Goal: Find contact information: Find contact information

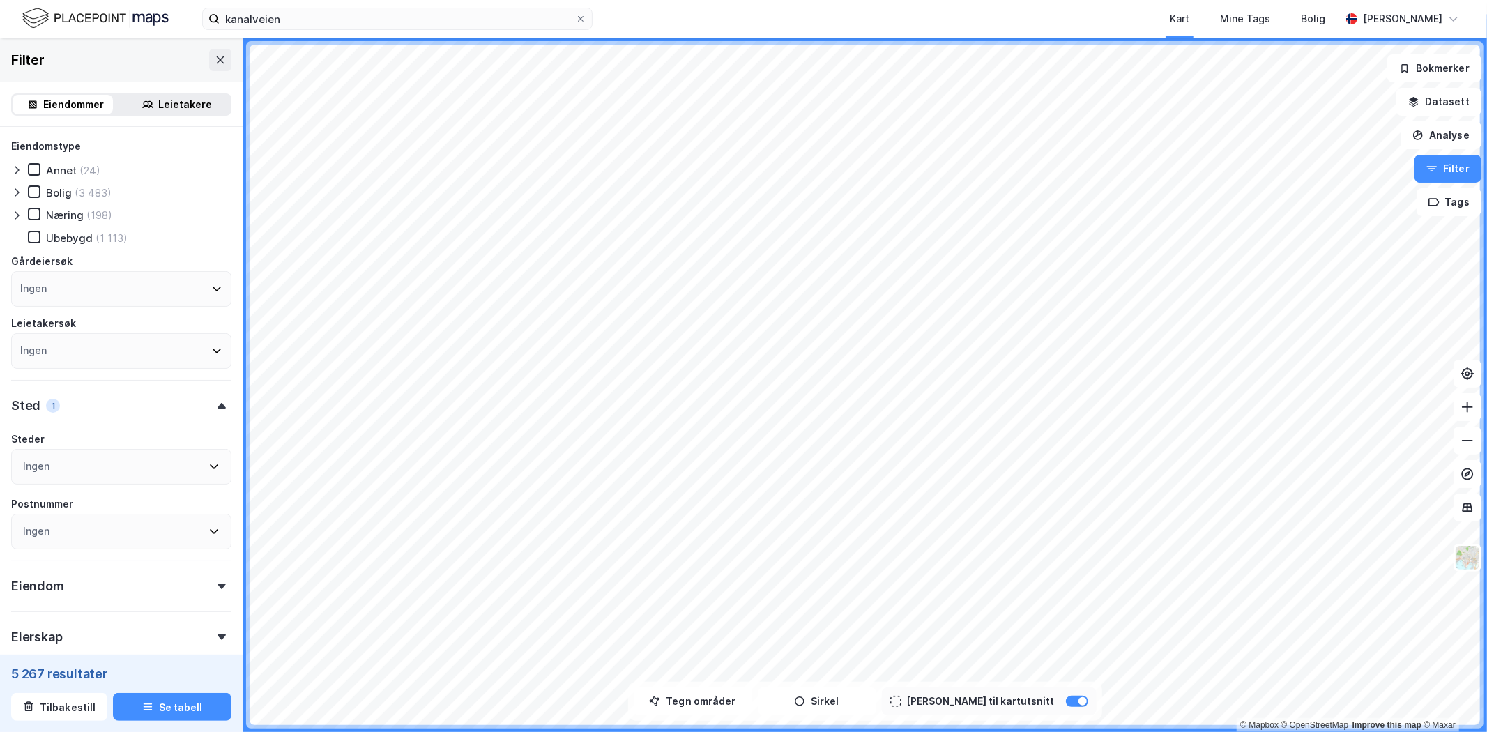
click at [577, 15] on icon at bounding box center [580, 19] width 8 height 8
click at [575, 15] on input "kanalveien" at bounding box center [397, 18] width 355 height 21
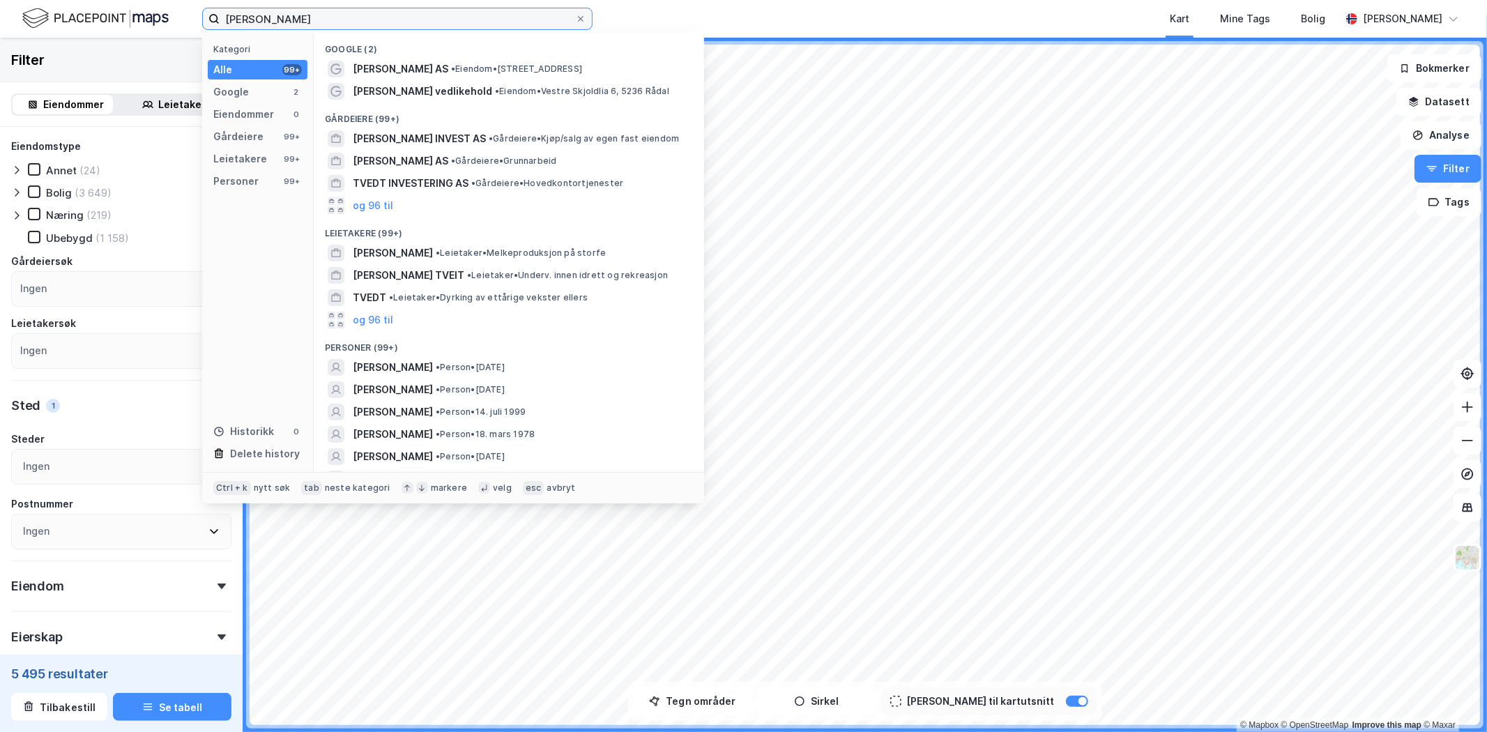
type input "[PERSON_NAME]"
click at [448, 387] on span "• Person • [DATE]" at bounding box center [470, 389] width 69 height 11
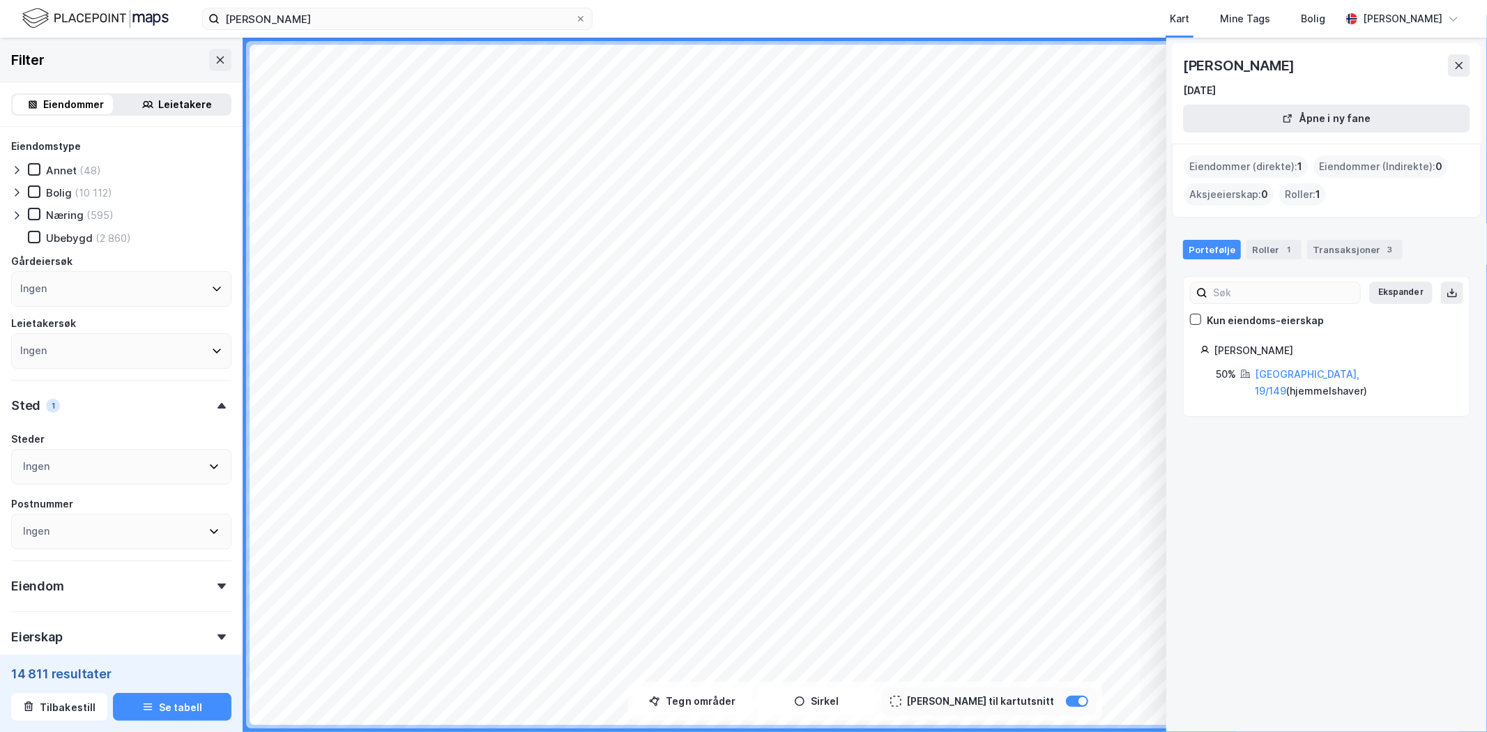
click at [1313, 373] on link "[GEOGRAPHIC_DATA], 19/149" at bounding box center [1307, 382] width 105 height 29
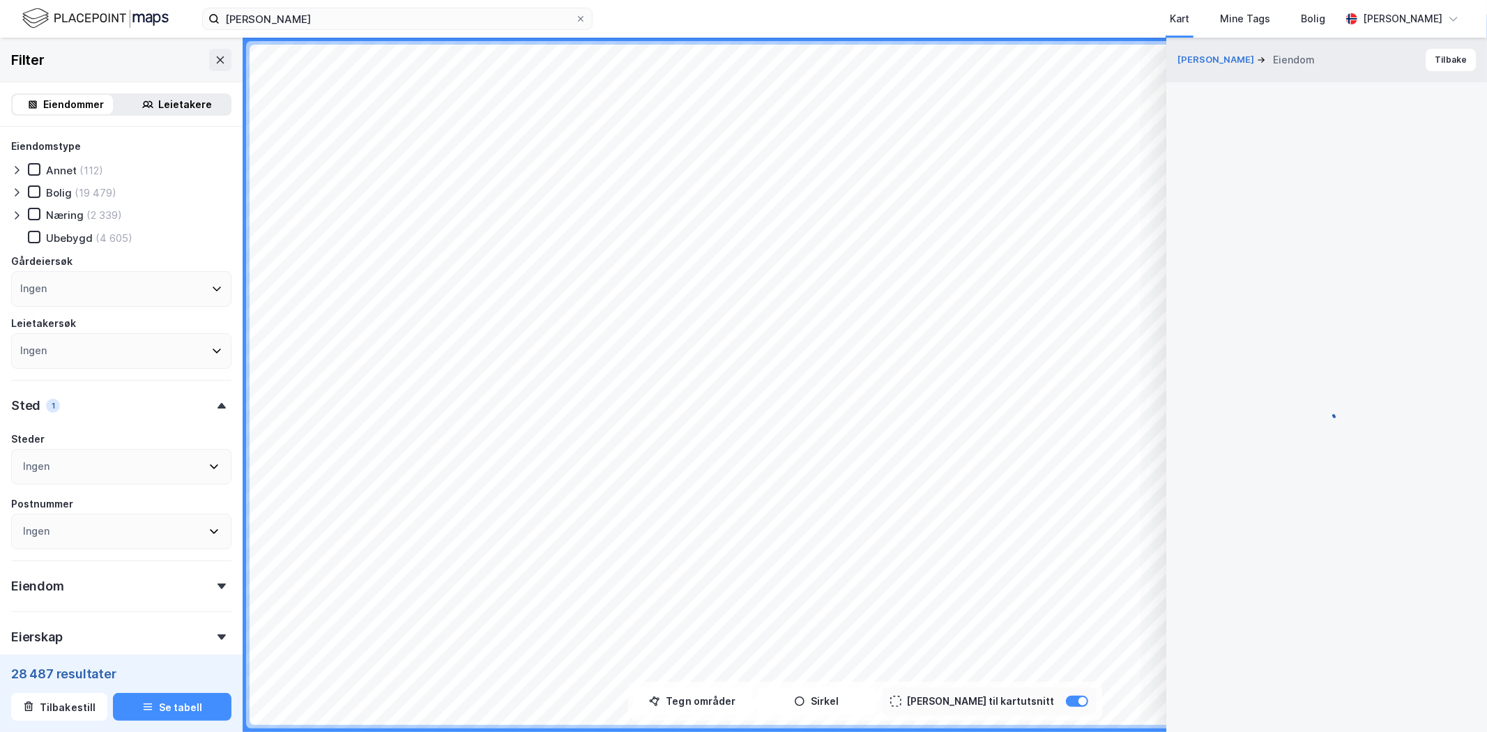
scroll to position [26, 0]
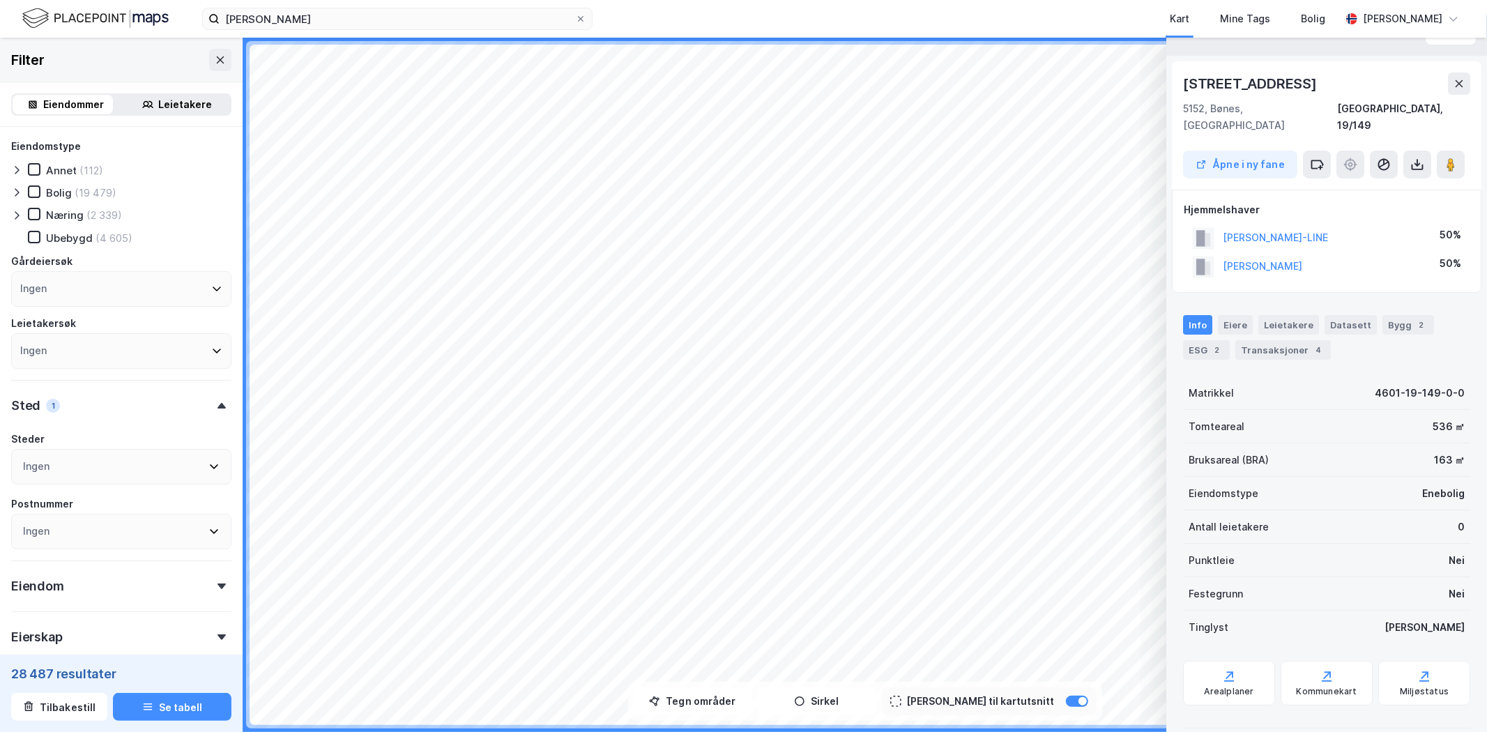
click at [0, 0] on button "[PERSON_NAME]-LINE" at bounding box center [0, 0] width 0 height 0
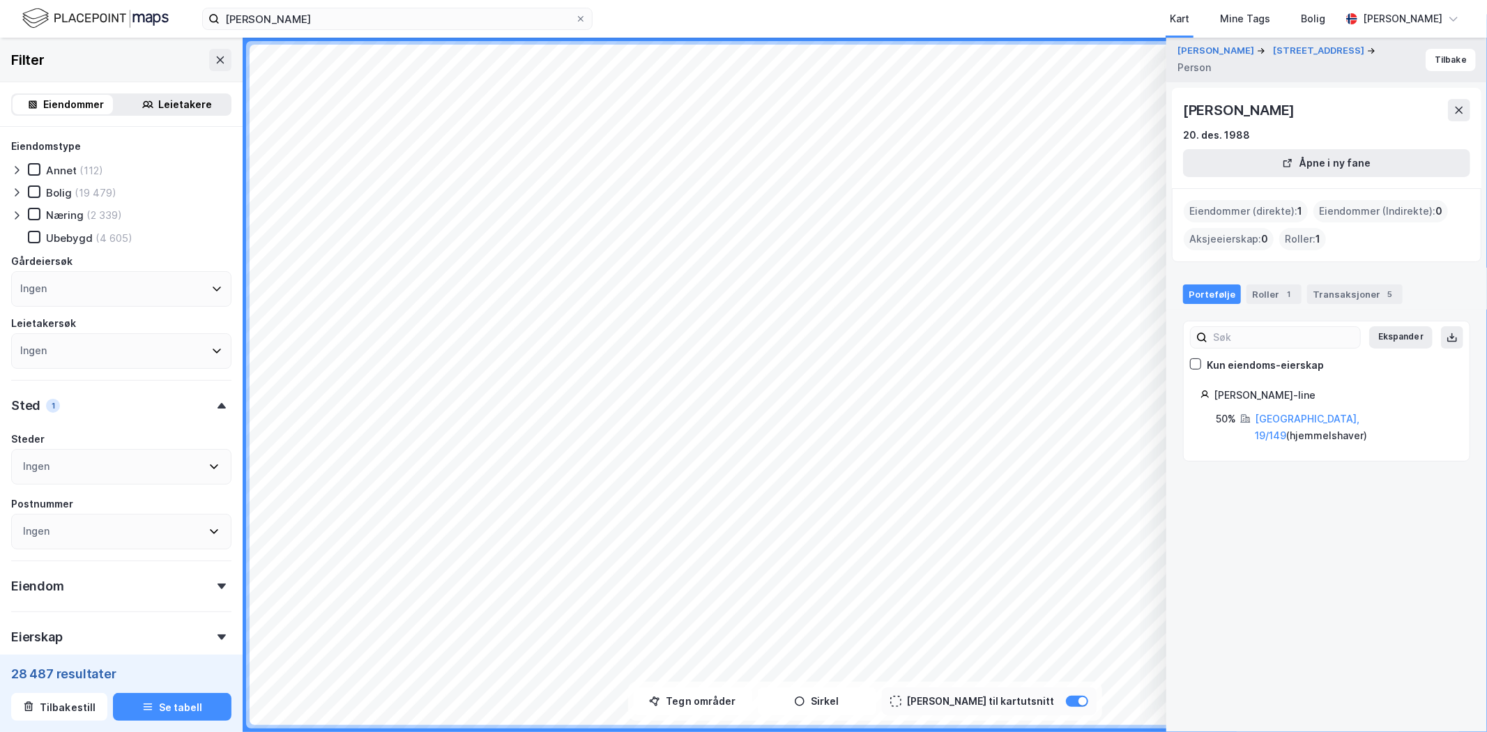
drag, startPoint x: 1323, startPoint y: 108, endPoint x: 1252, endPoint y: 114, distance: 71.4
click at [1252, 114] on div "[PERSON_NAME]" at bounding box center [1326, 110] width 287 height 22
copy div "[PERSON_NAME]"
